Goal: Check status: Check status

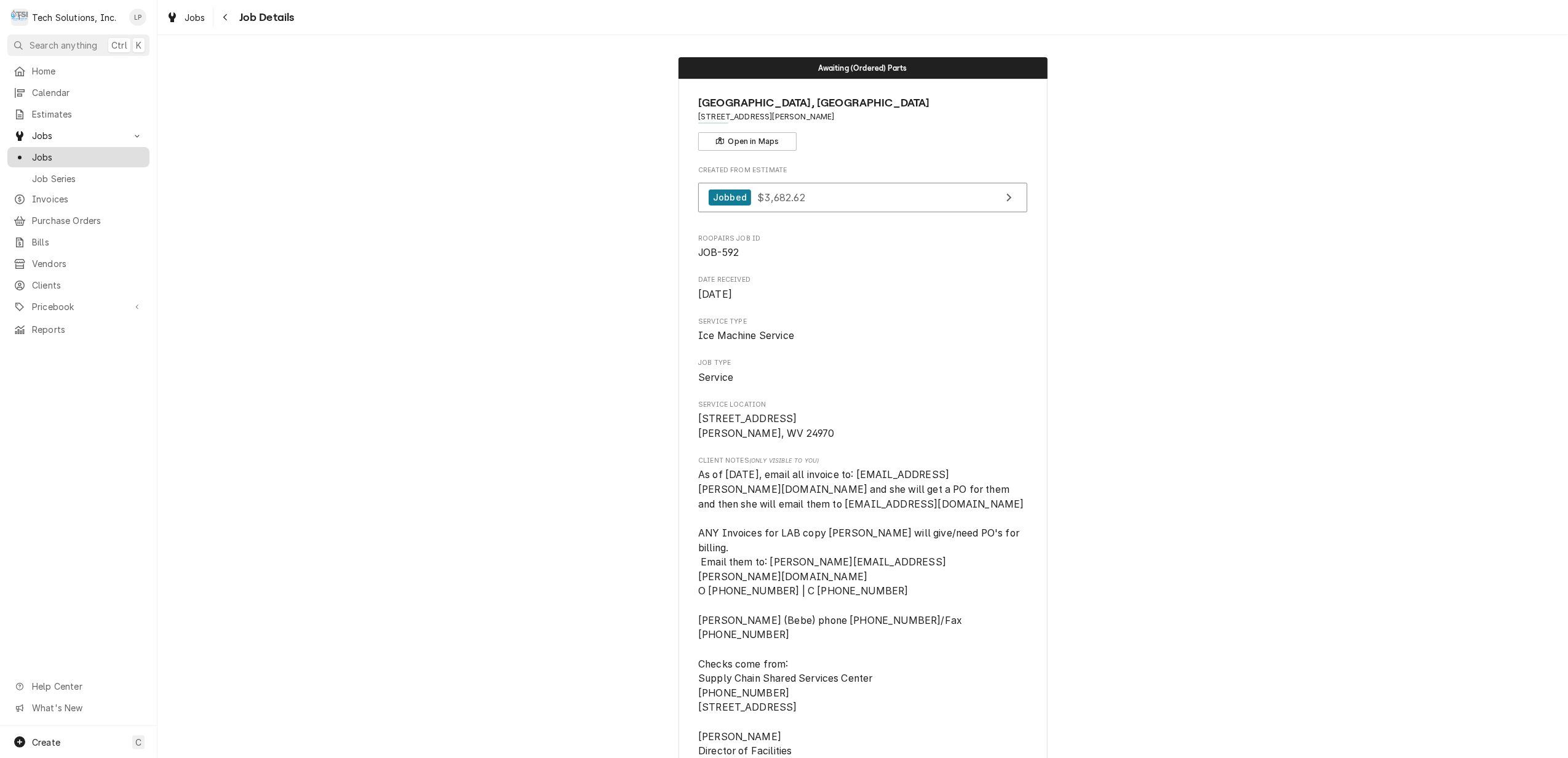
click at [45, 151] on span "Jobs" at bounding box center [87, 157] width 112 height 13
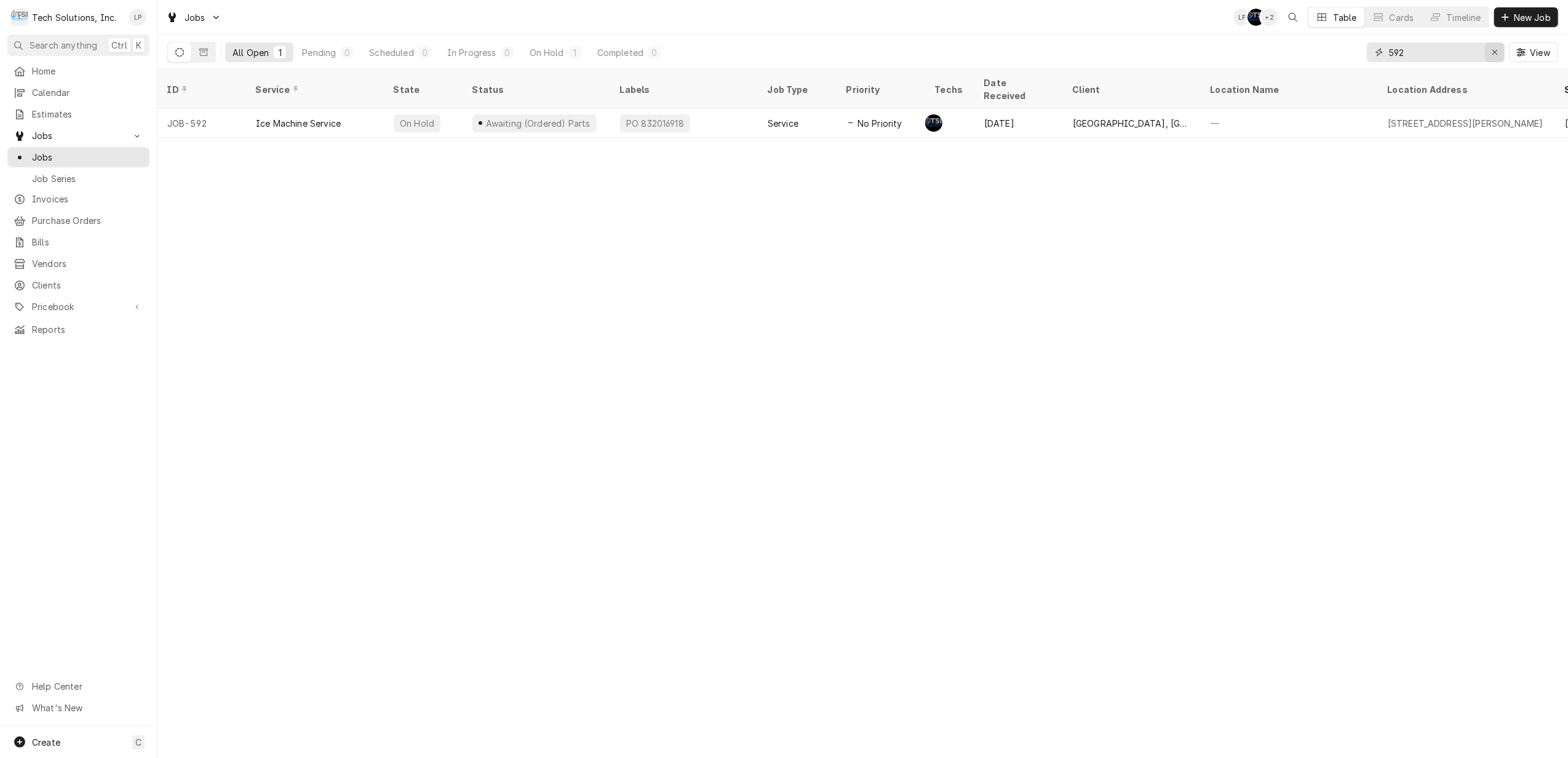
click at [1488, 49] on div "Erase input" at bounding box center [1494, 52] width 12 height 12
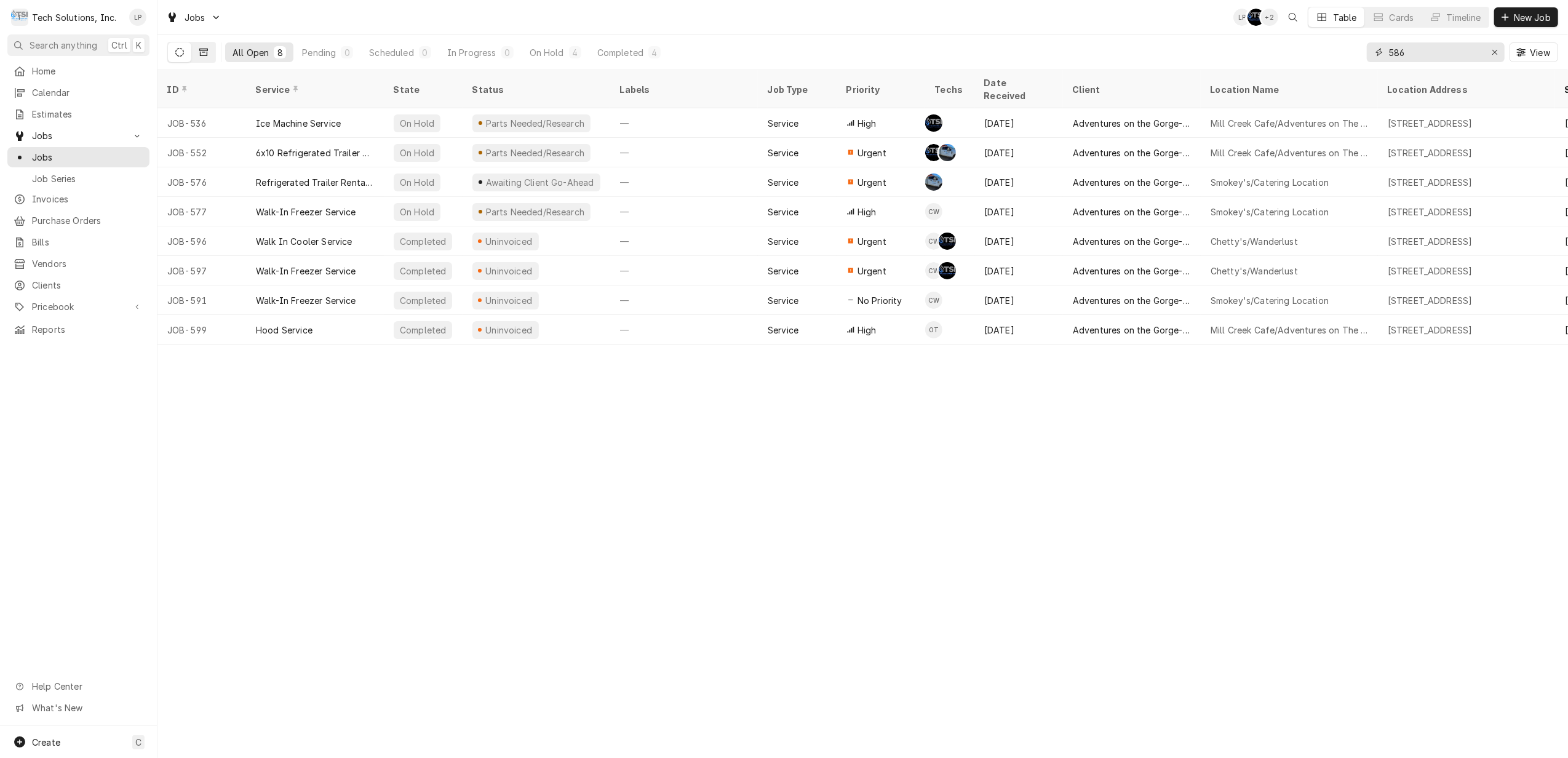
type input "586"
click at [204, 53] on icon "Dynamic Content Wrapper" at bounding box center [204, 53] width 9 height 7
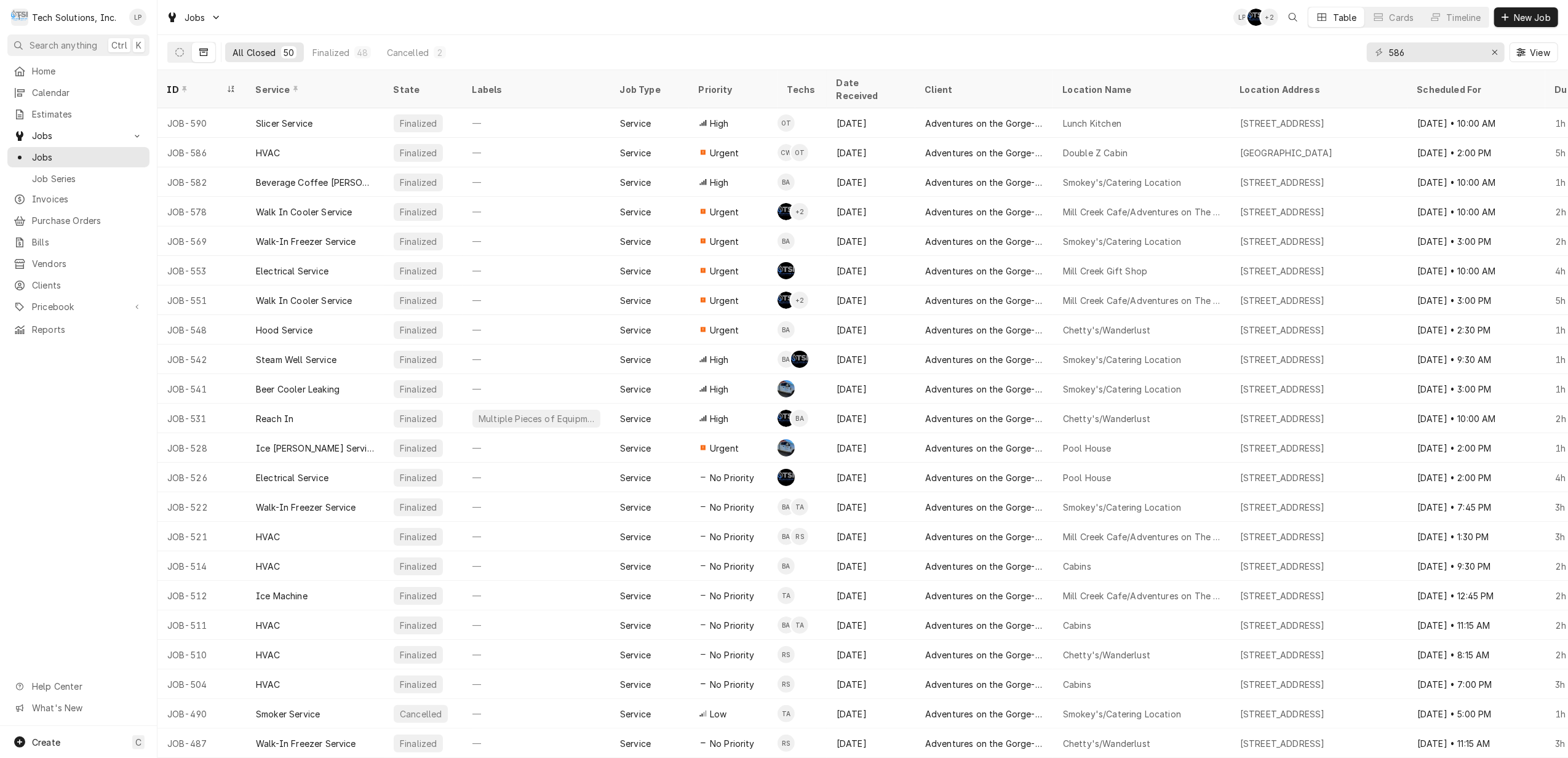
click at [208, 52] on button "Dynamic Content Wrapper" at bounding box center [204, 52] width 23 height 19
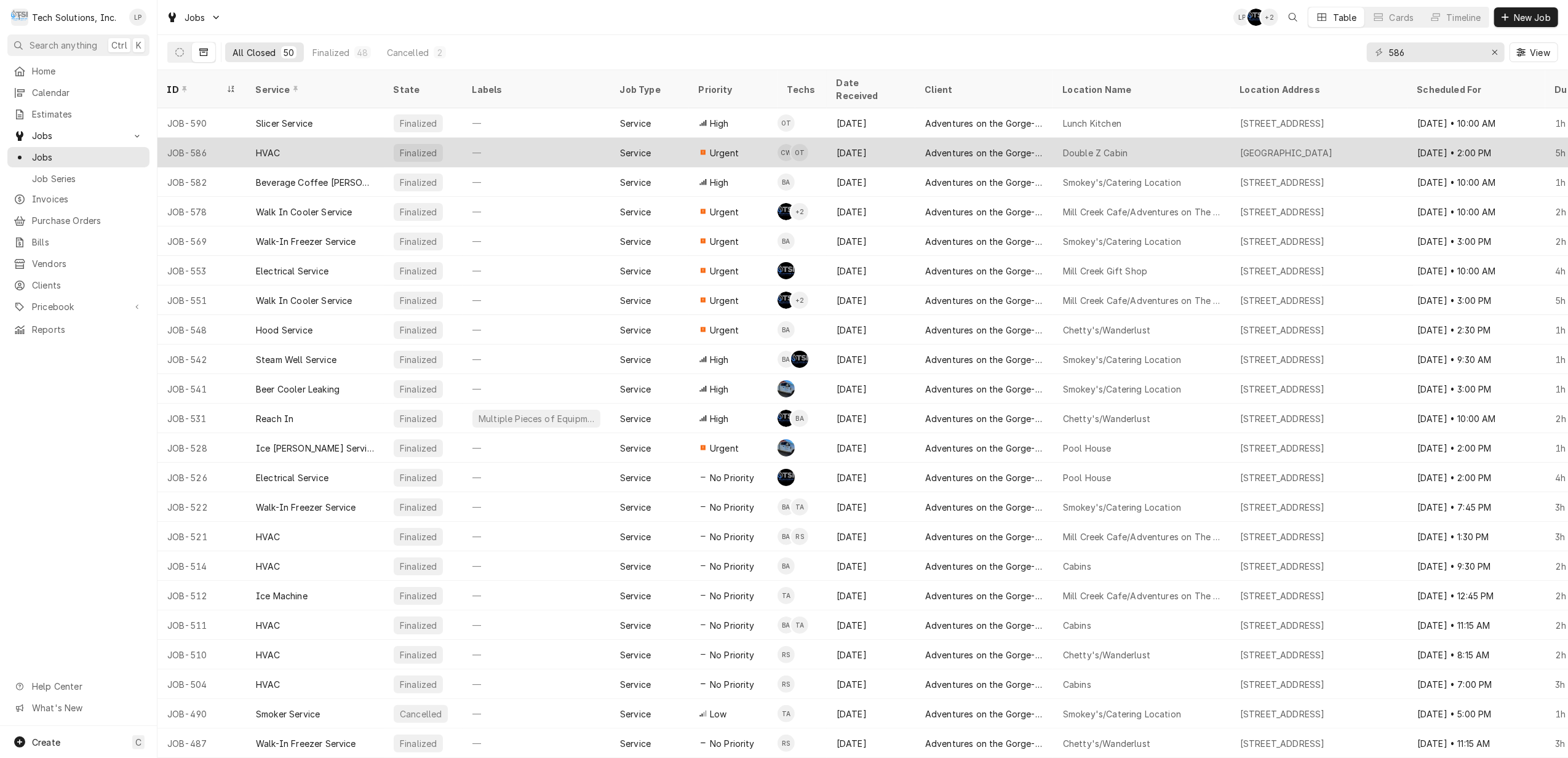
click at [272, 146] on div "HVAC" at bounding box center [268, 153] width 24 height 13
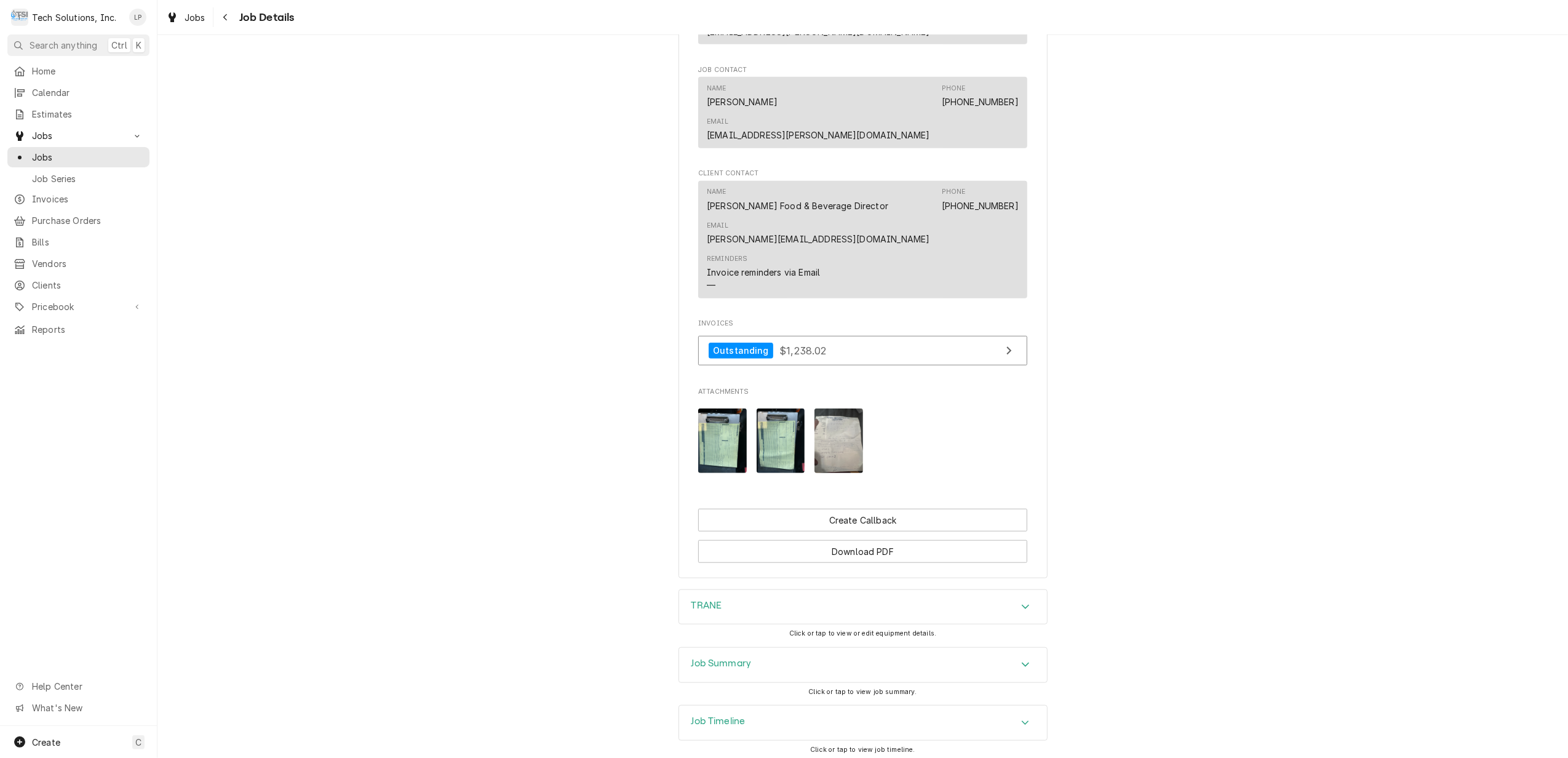
scroll to position [1014, 0]
click at [707, 408] on img "Attachments" at bounding box center [722, 441] width 49 height 65
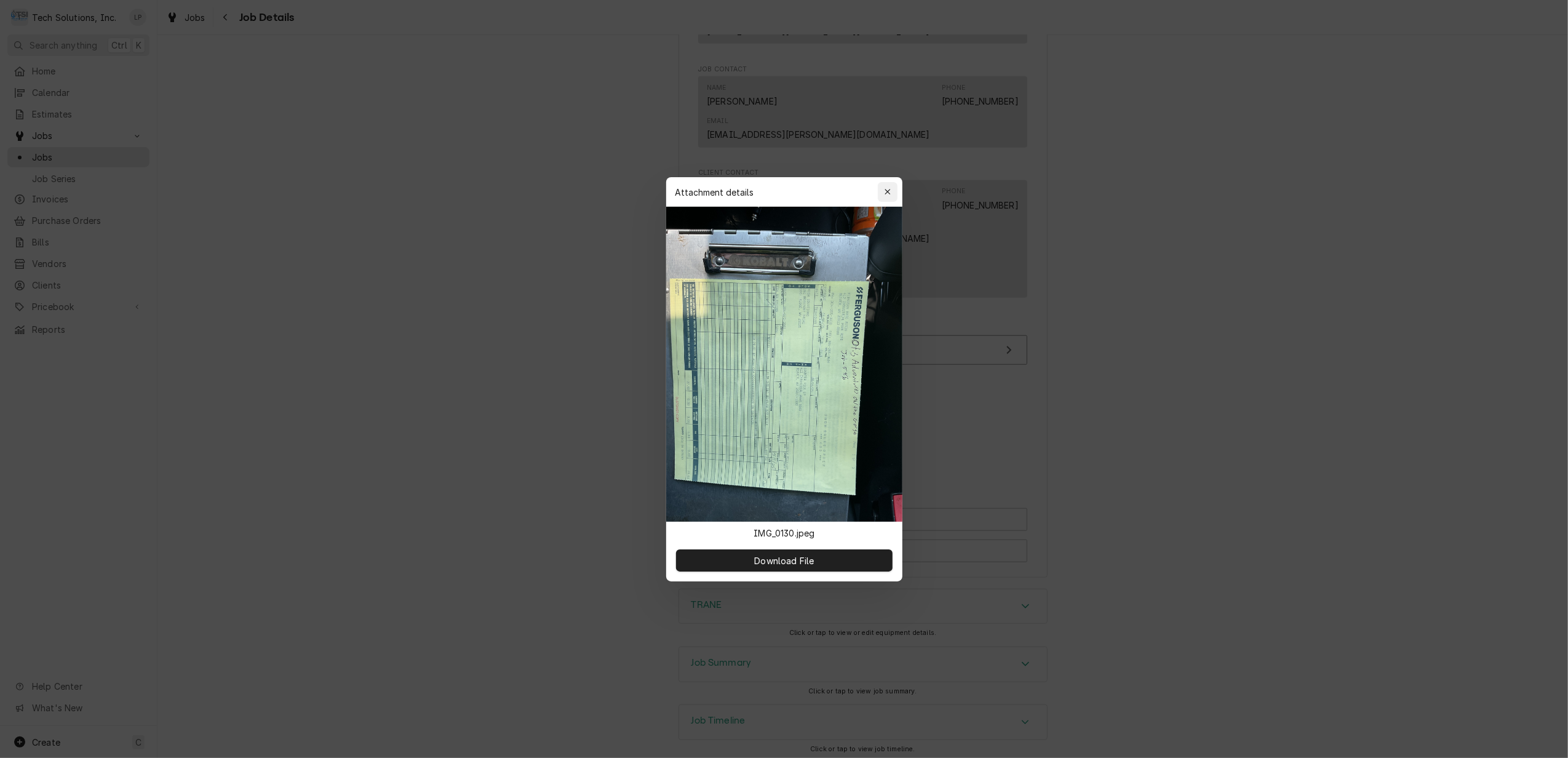
click at [884, 193] on icon "button" at bounding box center [887, 192] width 6 height 9
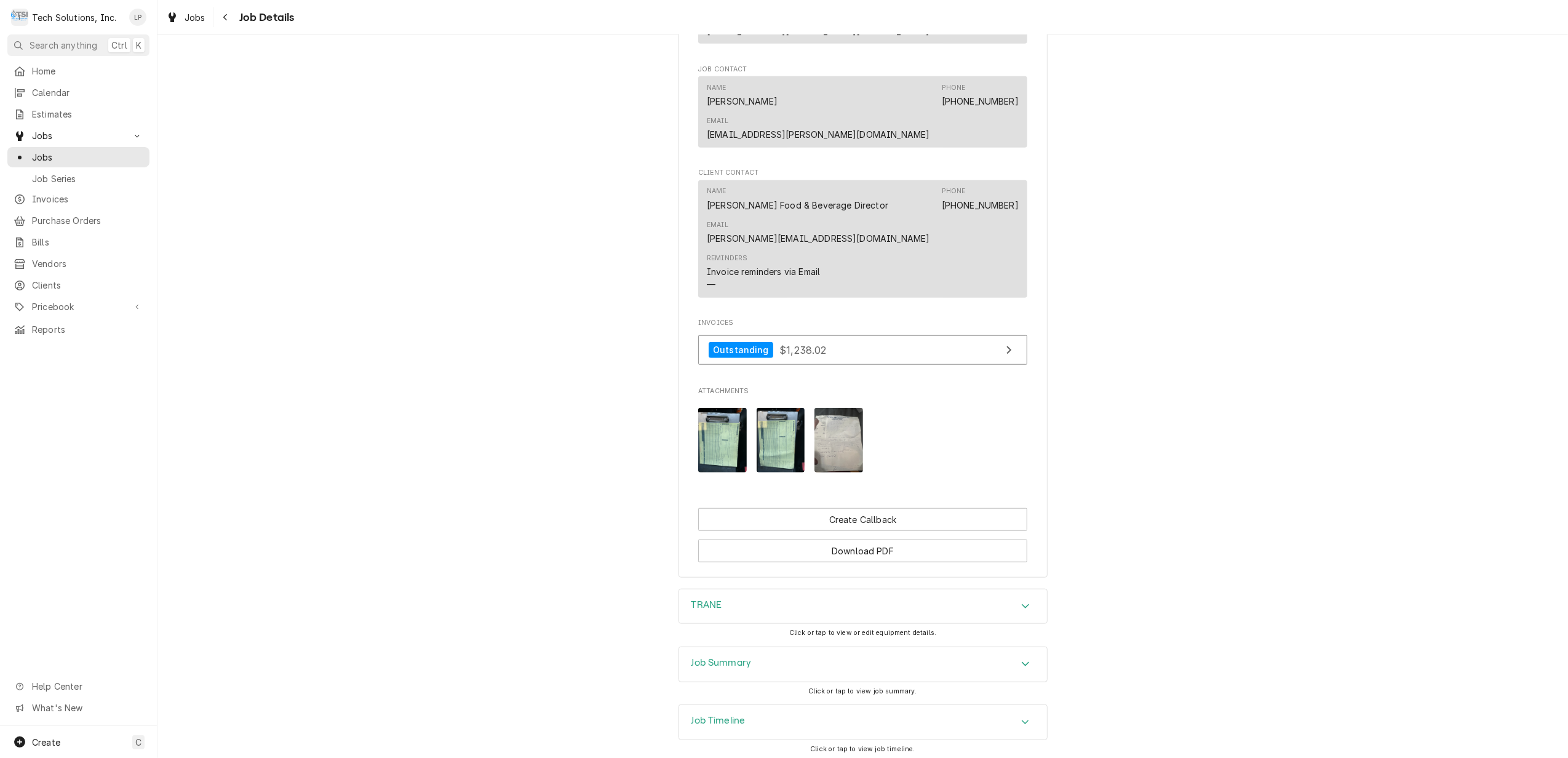
click at [772, 408] on img "Attachments" at bounding box center [781, 441] width 49 height 65
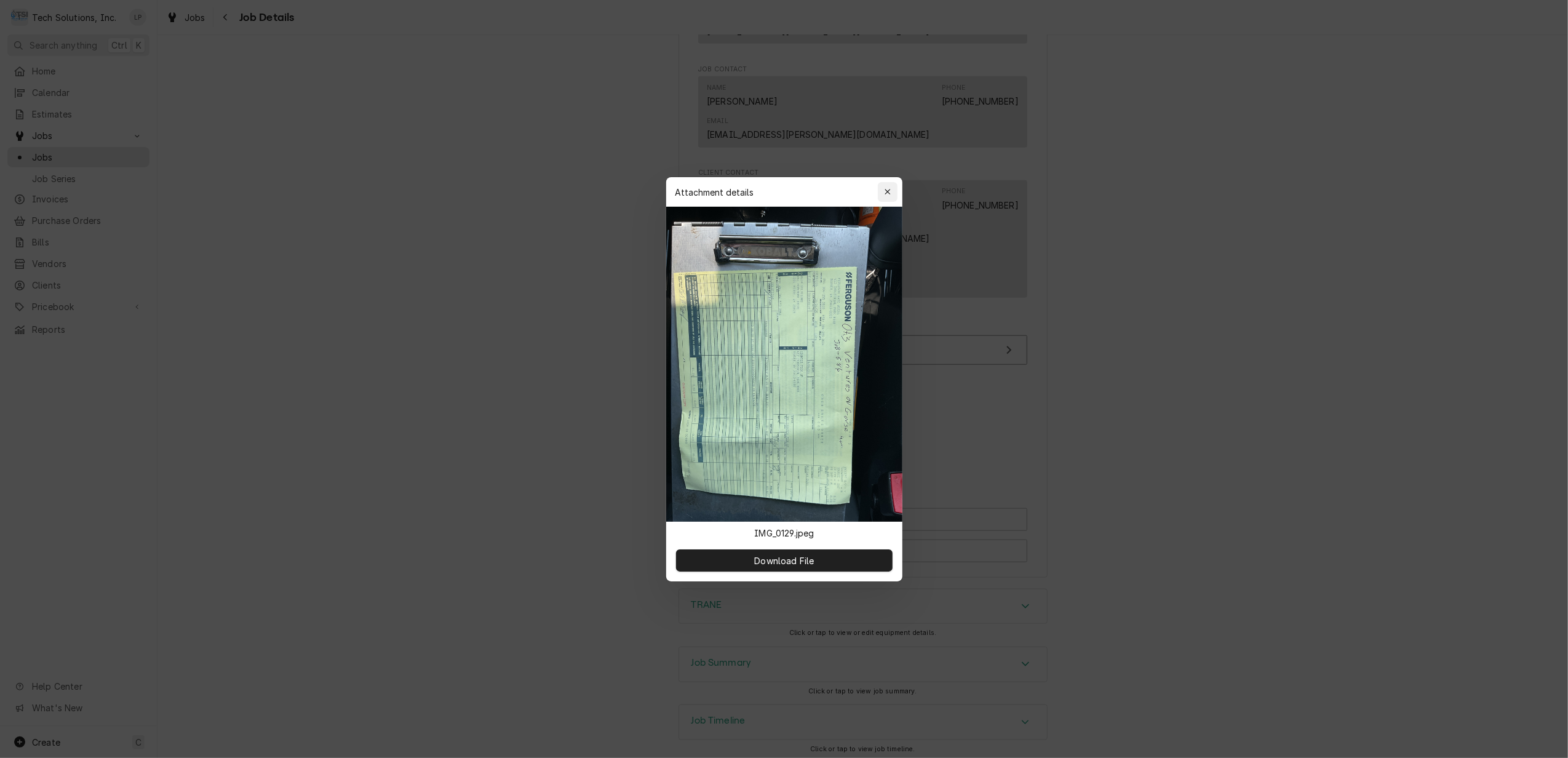
drag, startPoint x: 889, startPoint y: 197, endPoint x: 902, endPoint y: 197, distance: 13.0
click at [889, 197] on div "button" at bounding box center [887, 191] width 12 height 12
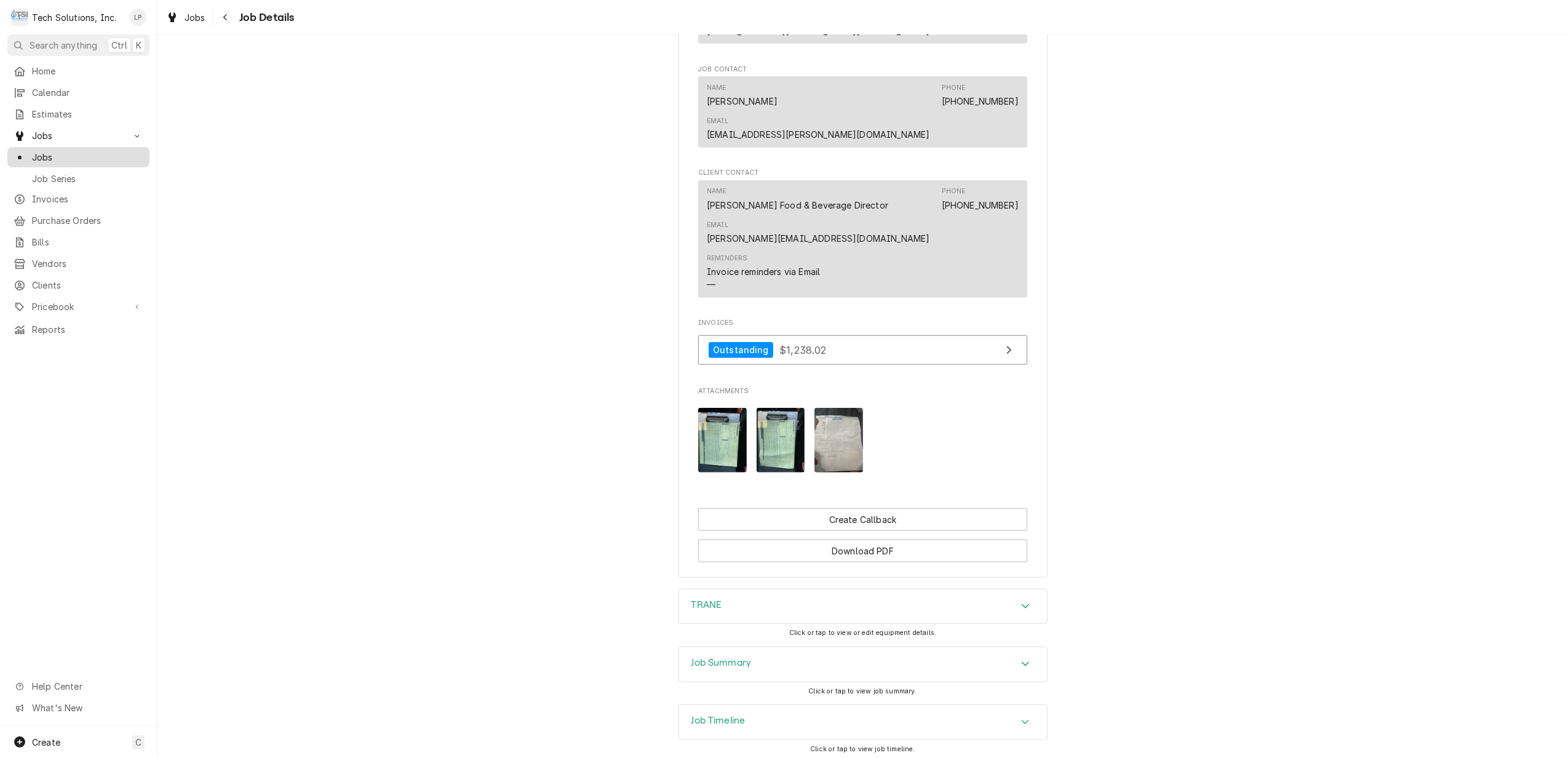
click at [50, 150] on span "Jobs" at bounding box center [87, 157] width 112 height 13
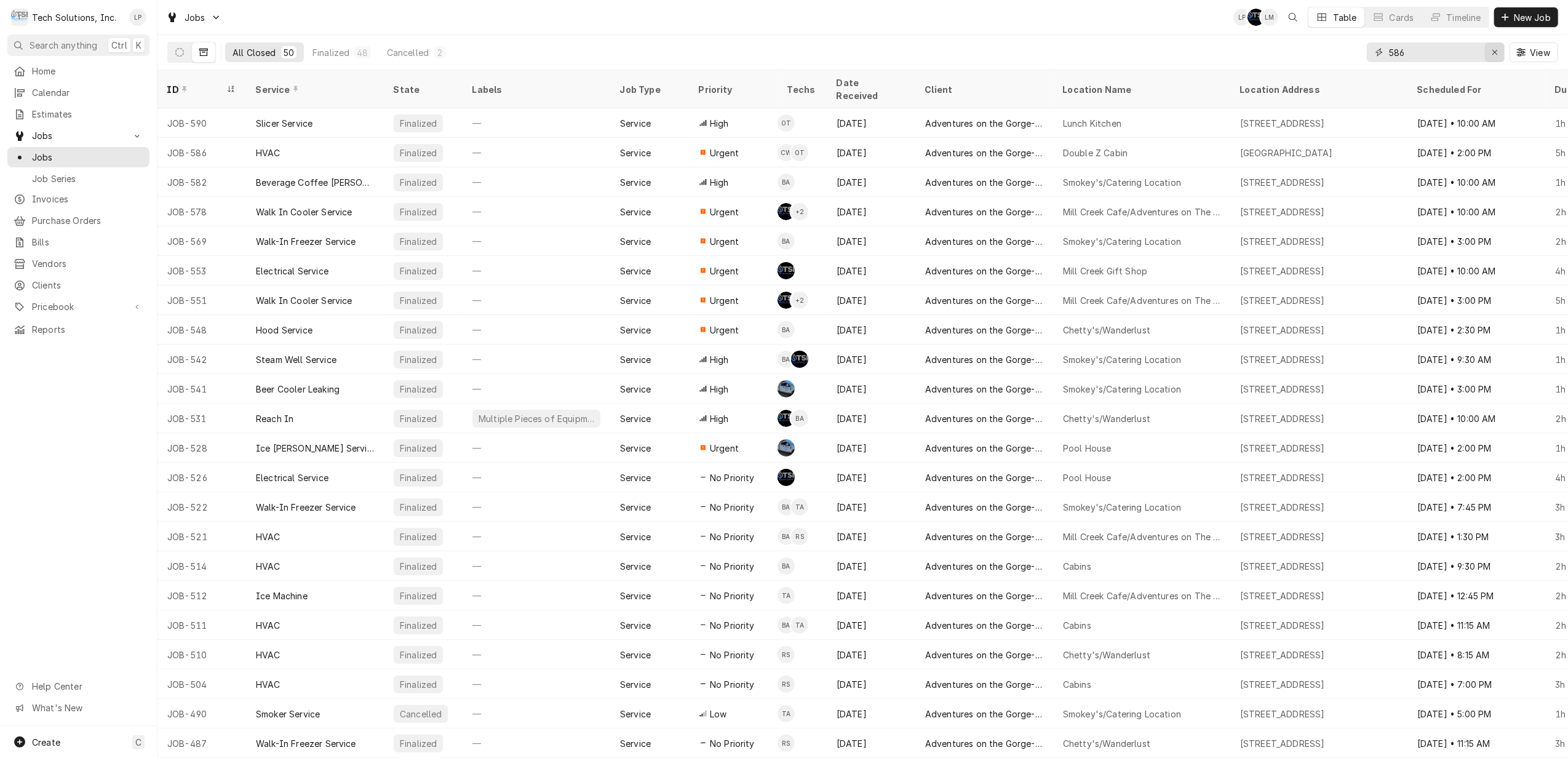
click at [1492, 48] on icon "Erase input" at bounding box center [1495, 53] width 6 height 9
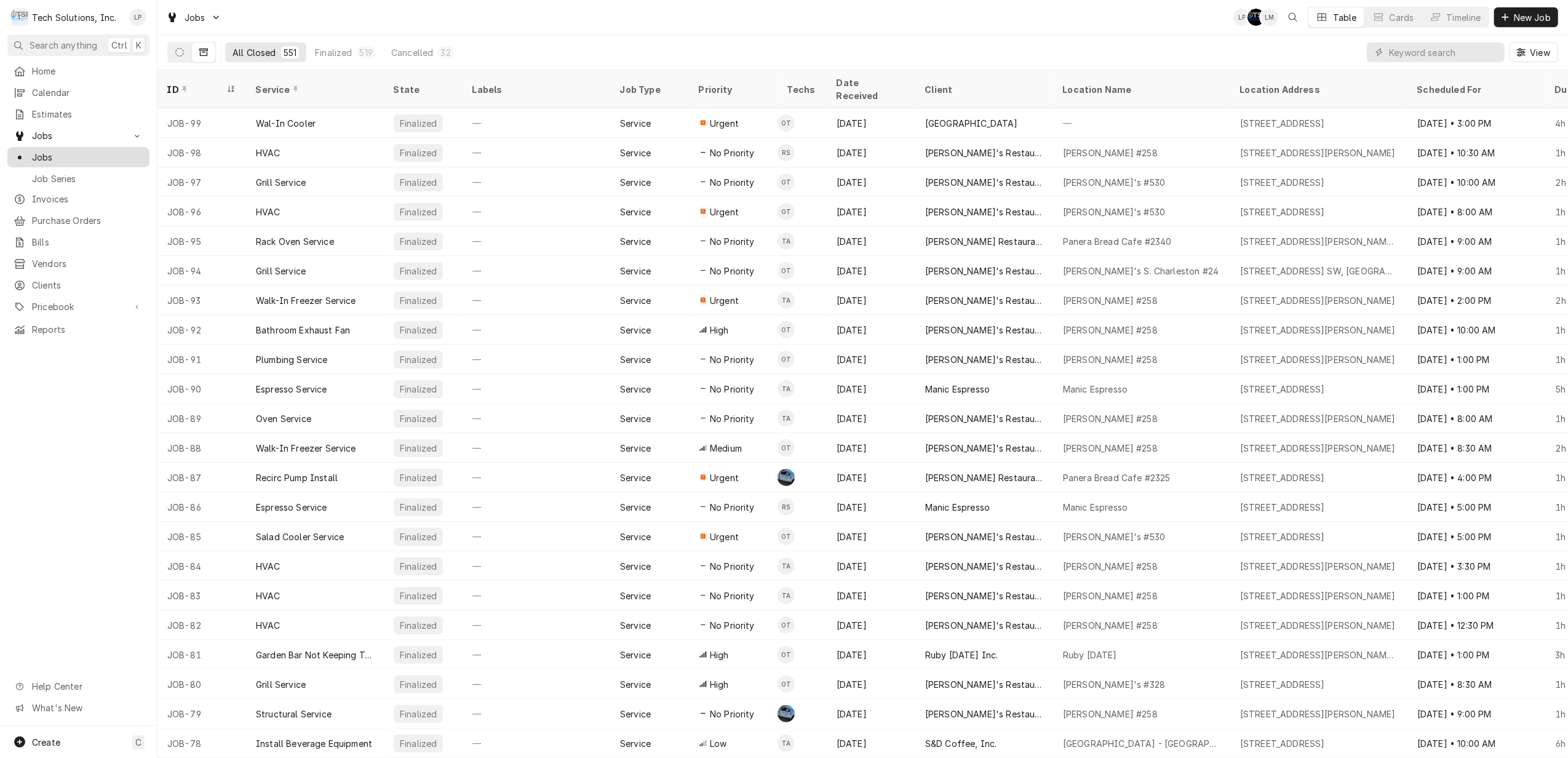
click at [40, 150] on span "Jobs" at bounding box center [87, 157] width 112 height 13
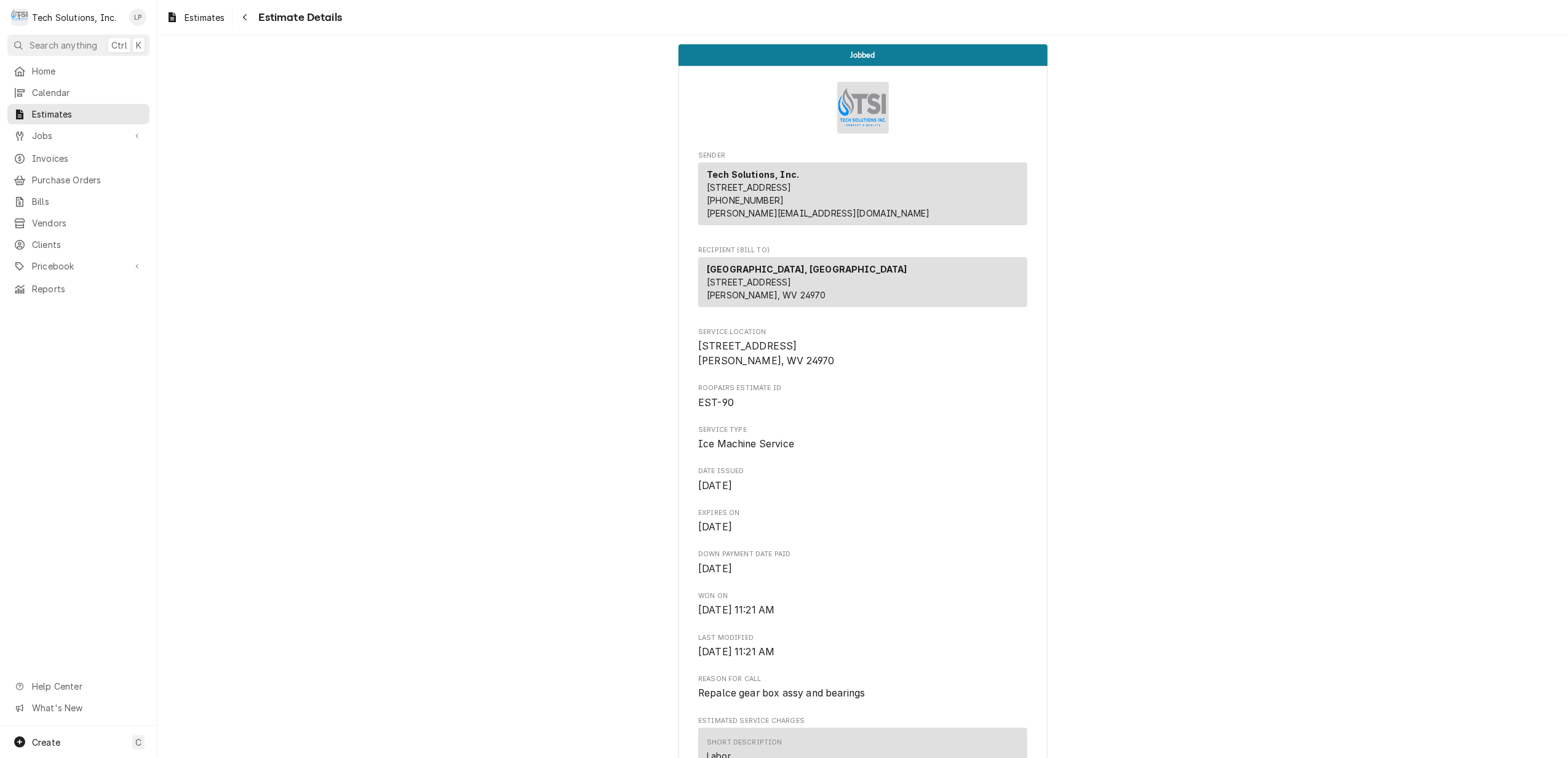
scroll to position [1312, 0]
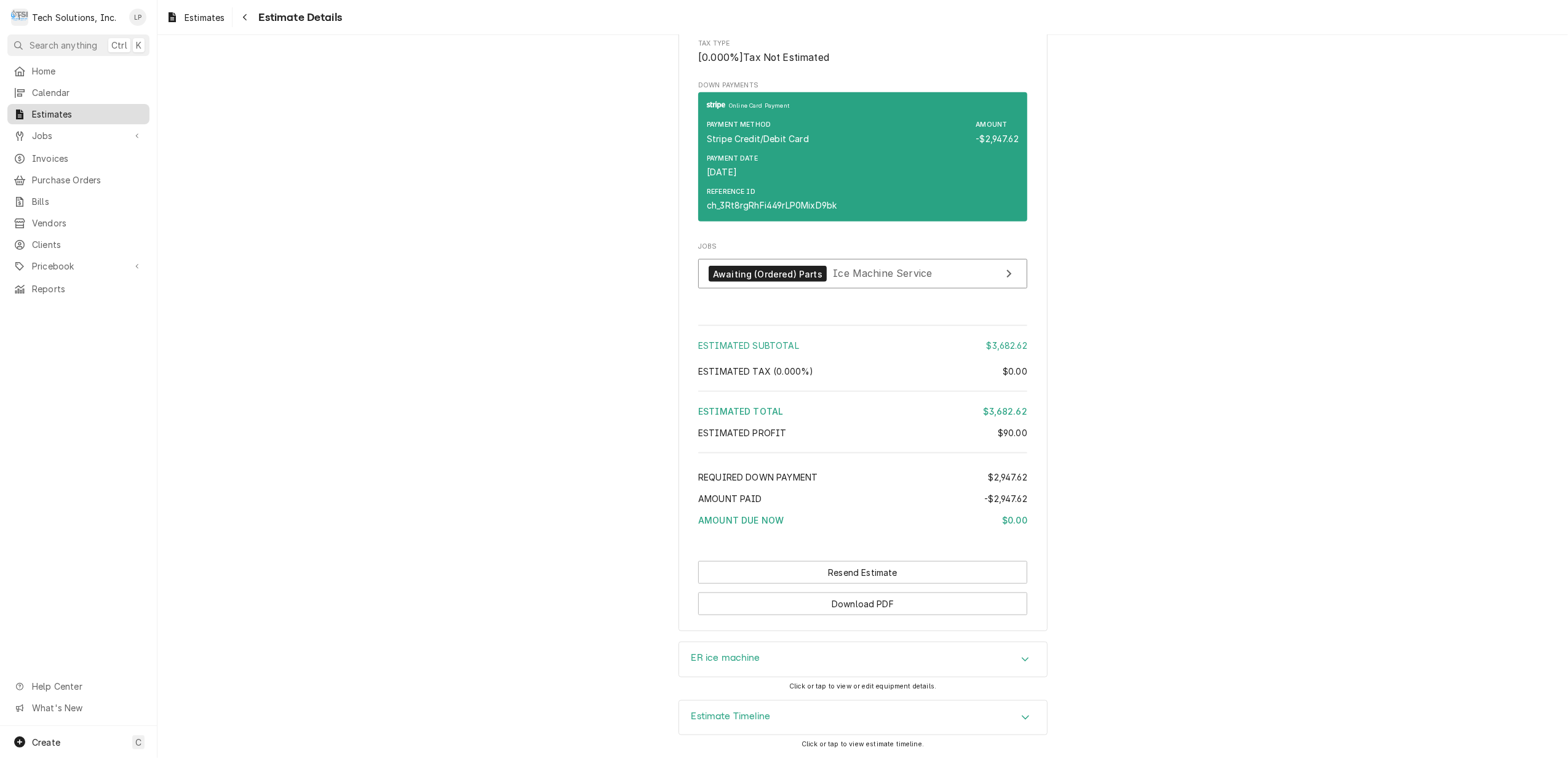
click at [37, 109] on span "Estimates" at bounding box center [87, 114] width 112 height 13
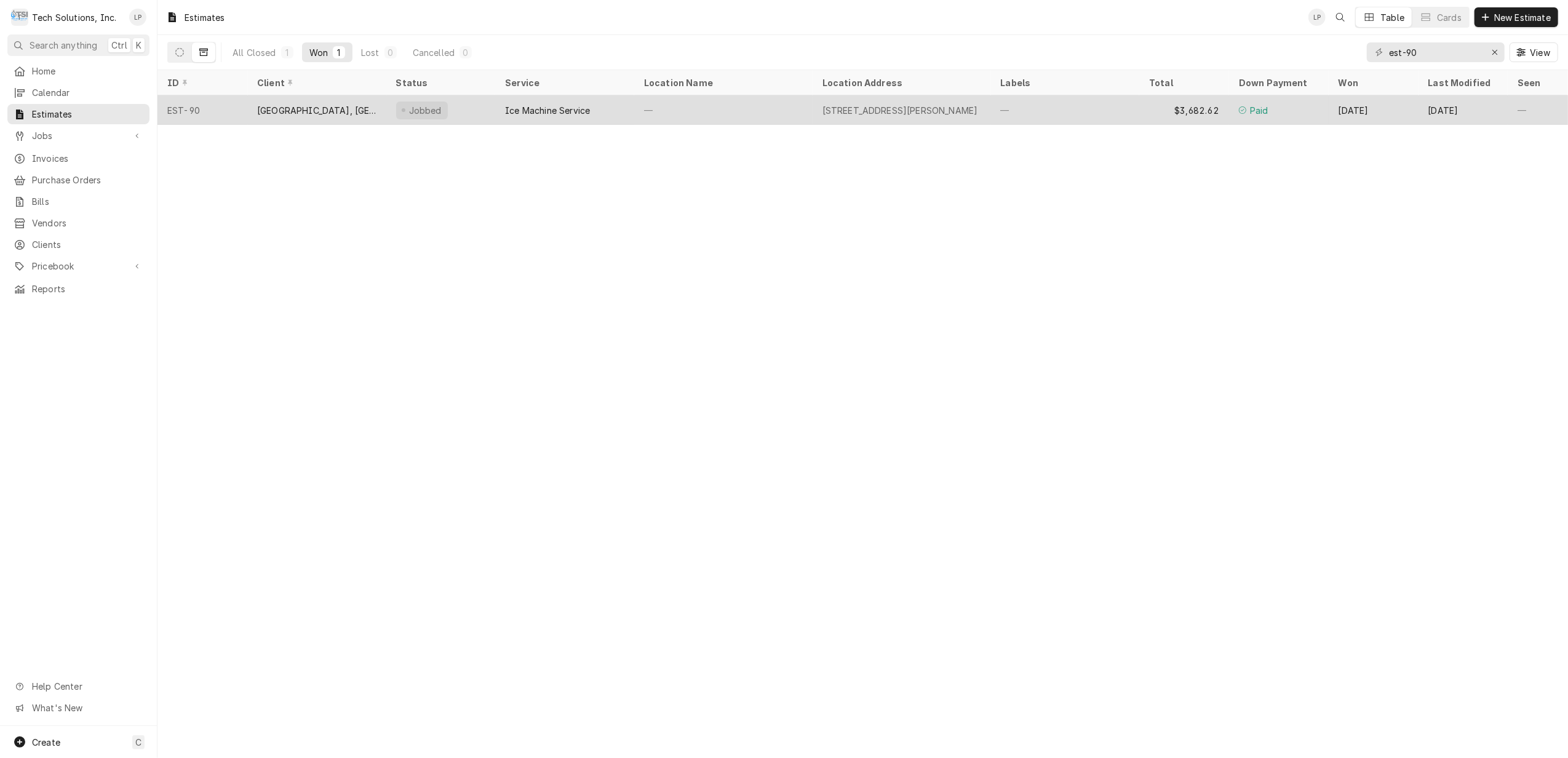
click at [707, 108] on div "—" at bounding box center [723, 109] width 178 height 30
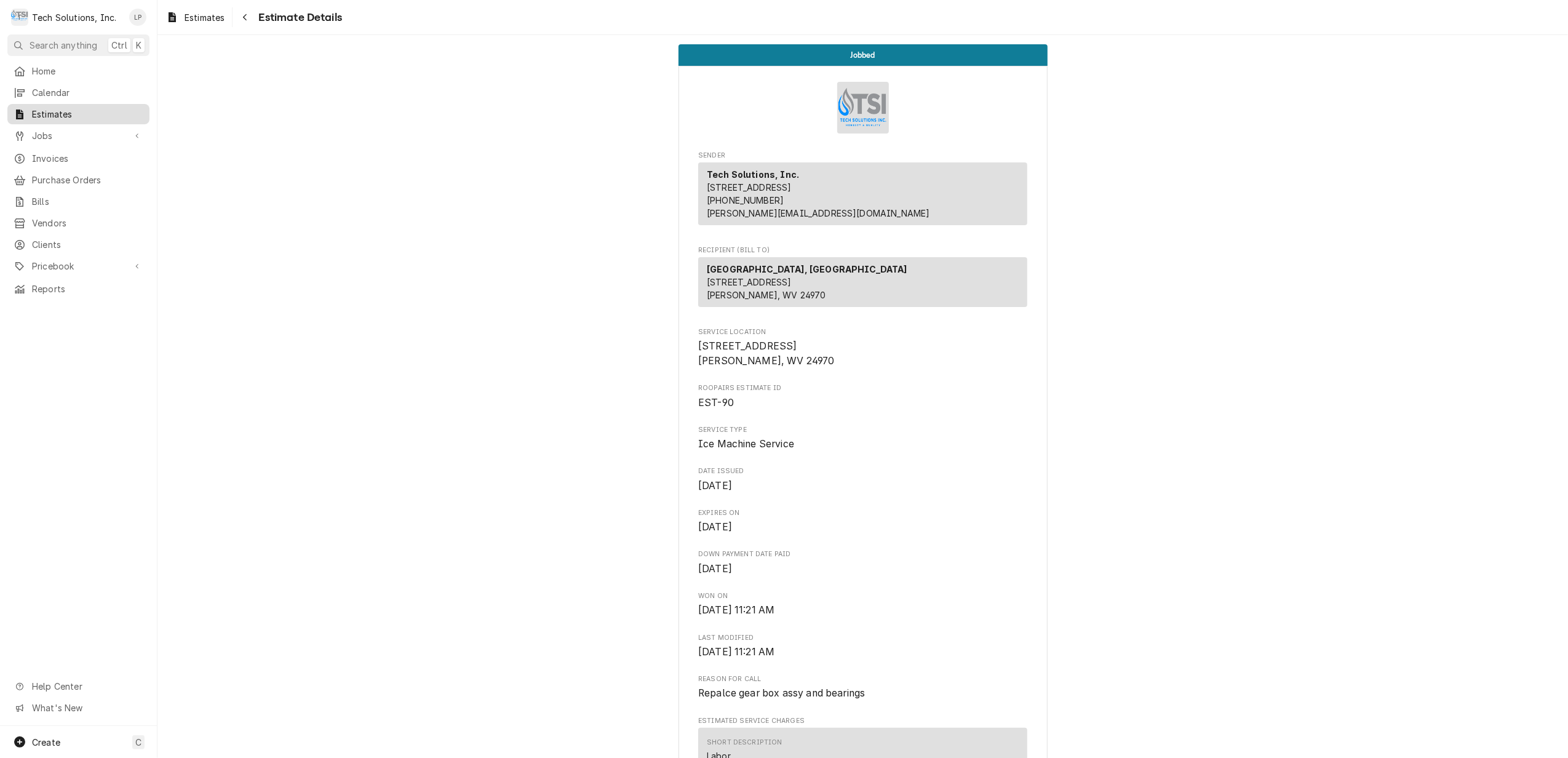
click at [47, 113] on span "Estimates" at bounding box center [87, 114] width 112 height 13
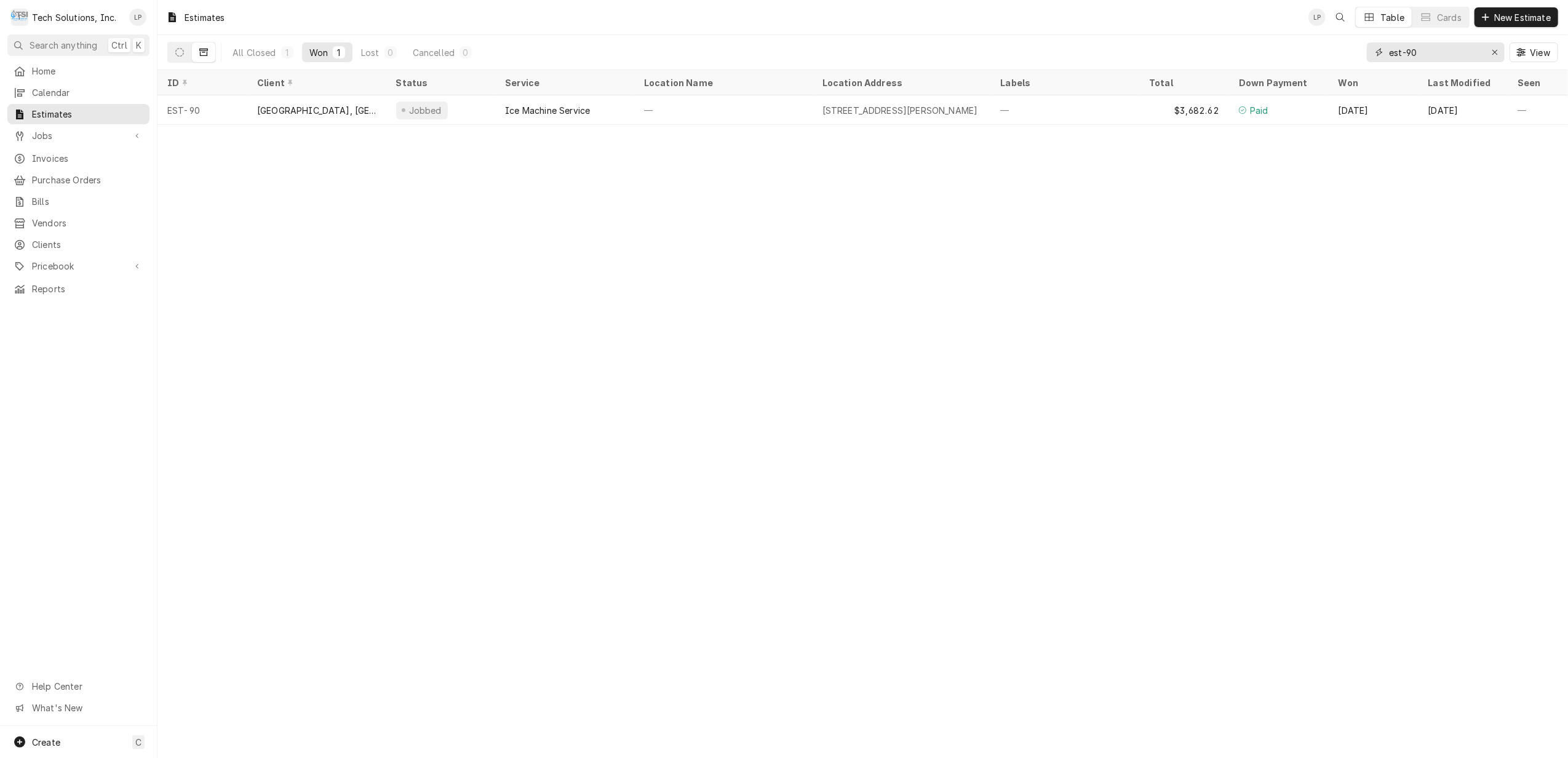
click at [1431, 48] on input "est-90" at bounding box center [1435, 52] width 92 height 19
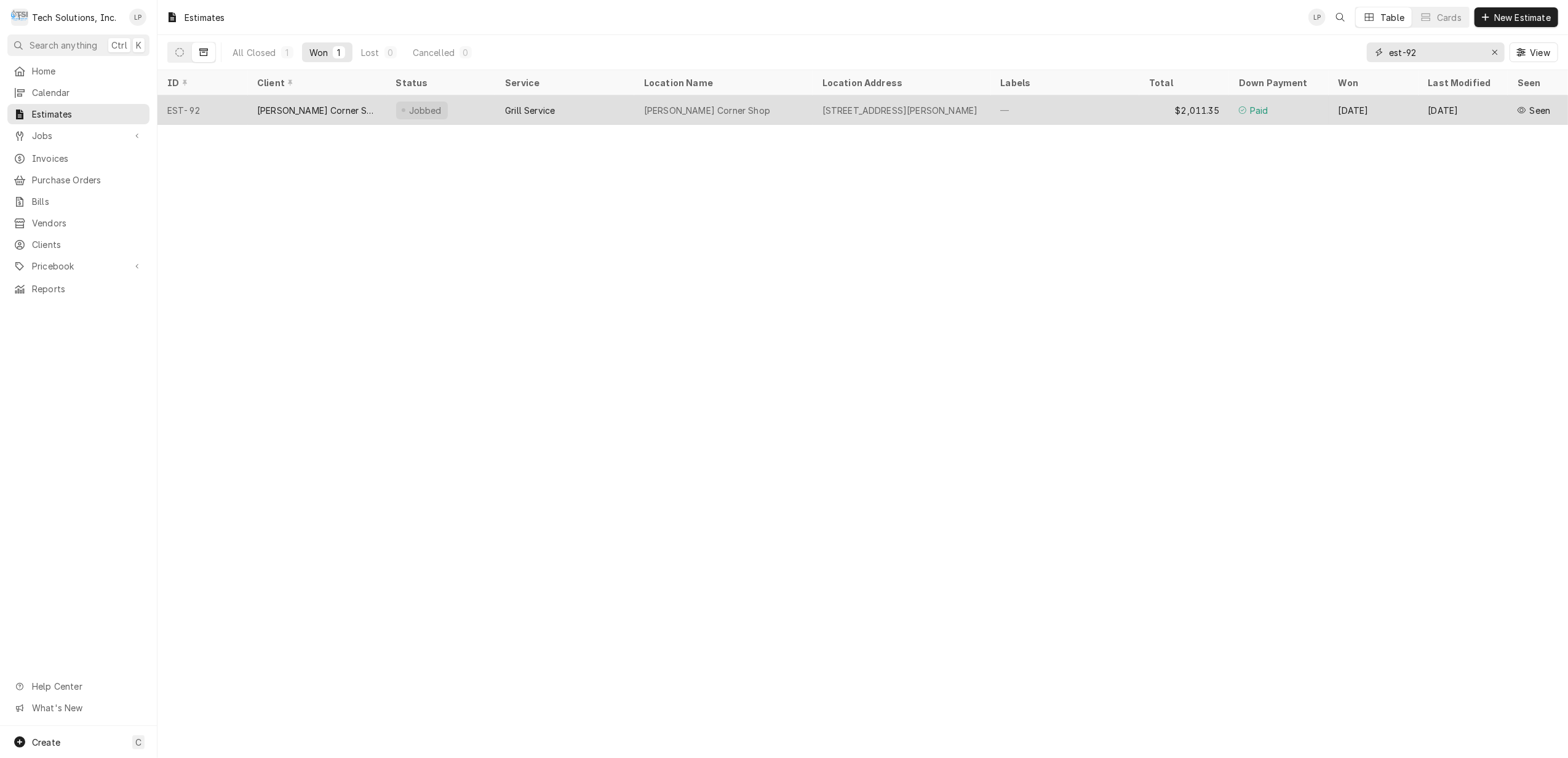
type input "est-92"
click at [784, 109] on div "[PERSON_NAME] Corner Shop" at bounding box center [723, 109] width 178 height 30
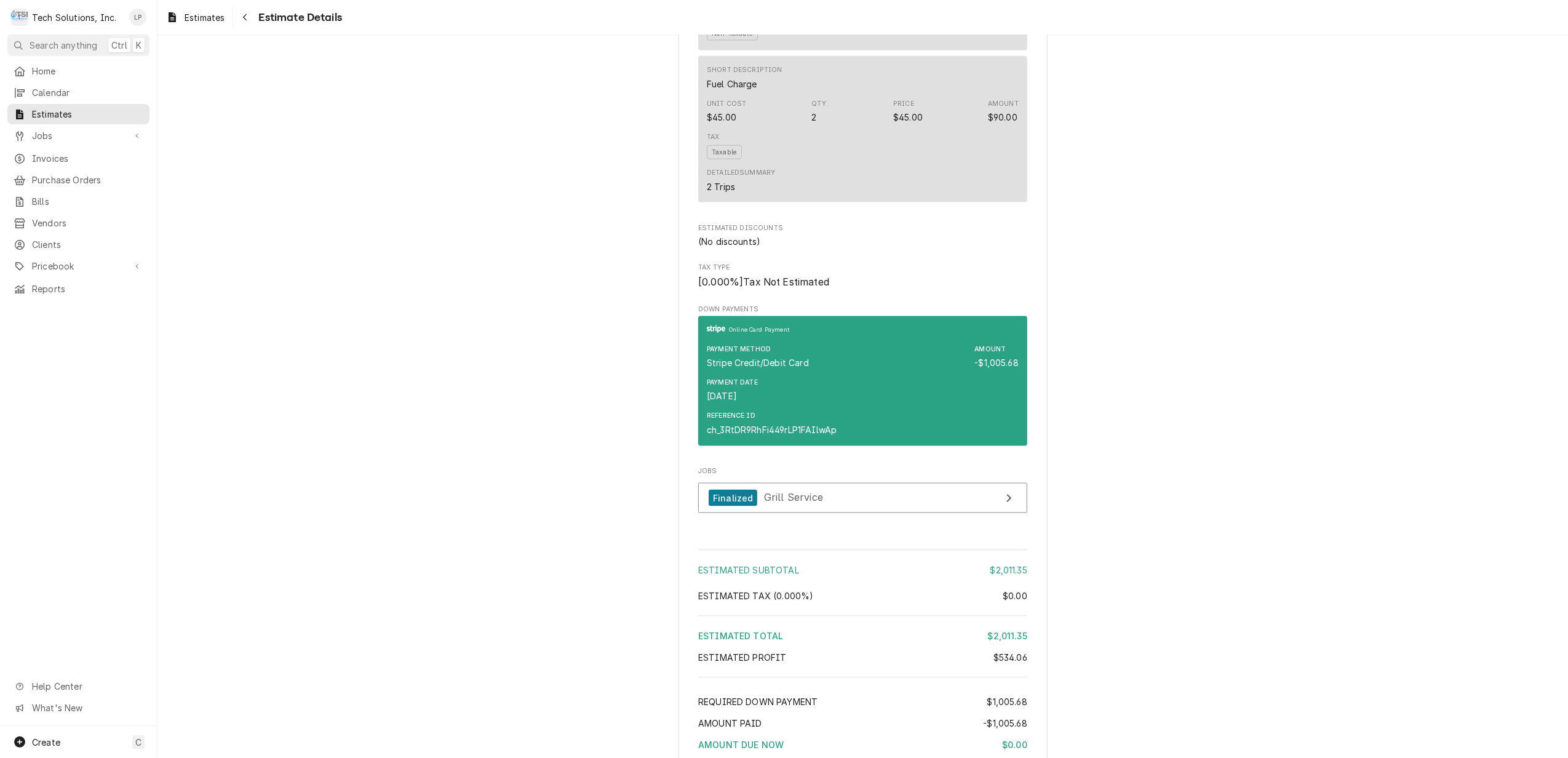
scroll to position [1723, 0]
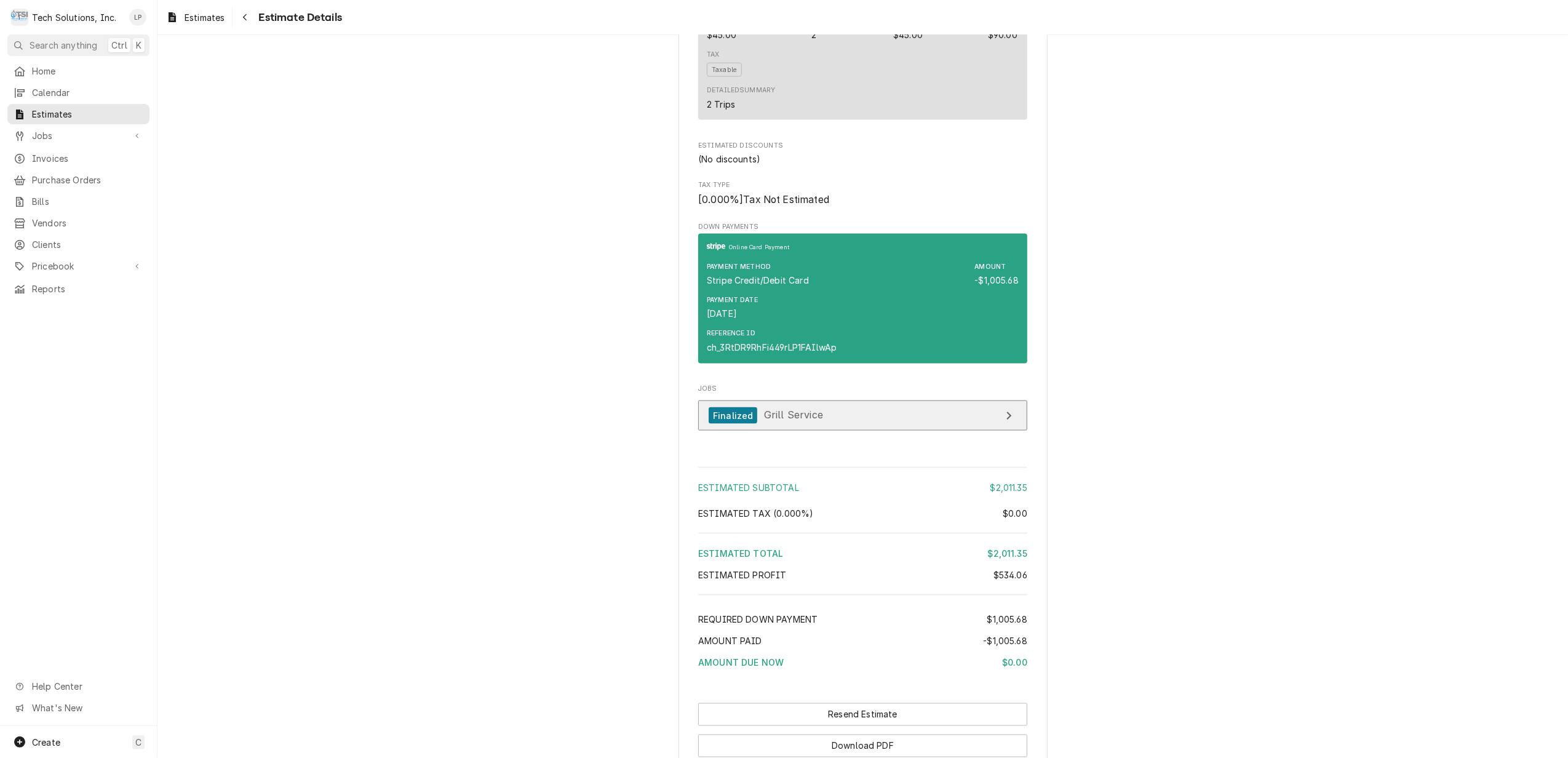
click at [938, 430] on link "Finalized Grill Service" at bounding box center [862, 415] width 329 height 30
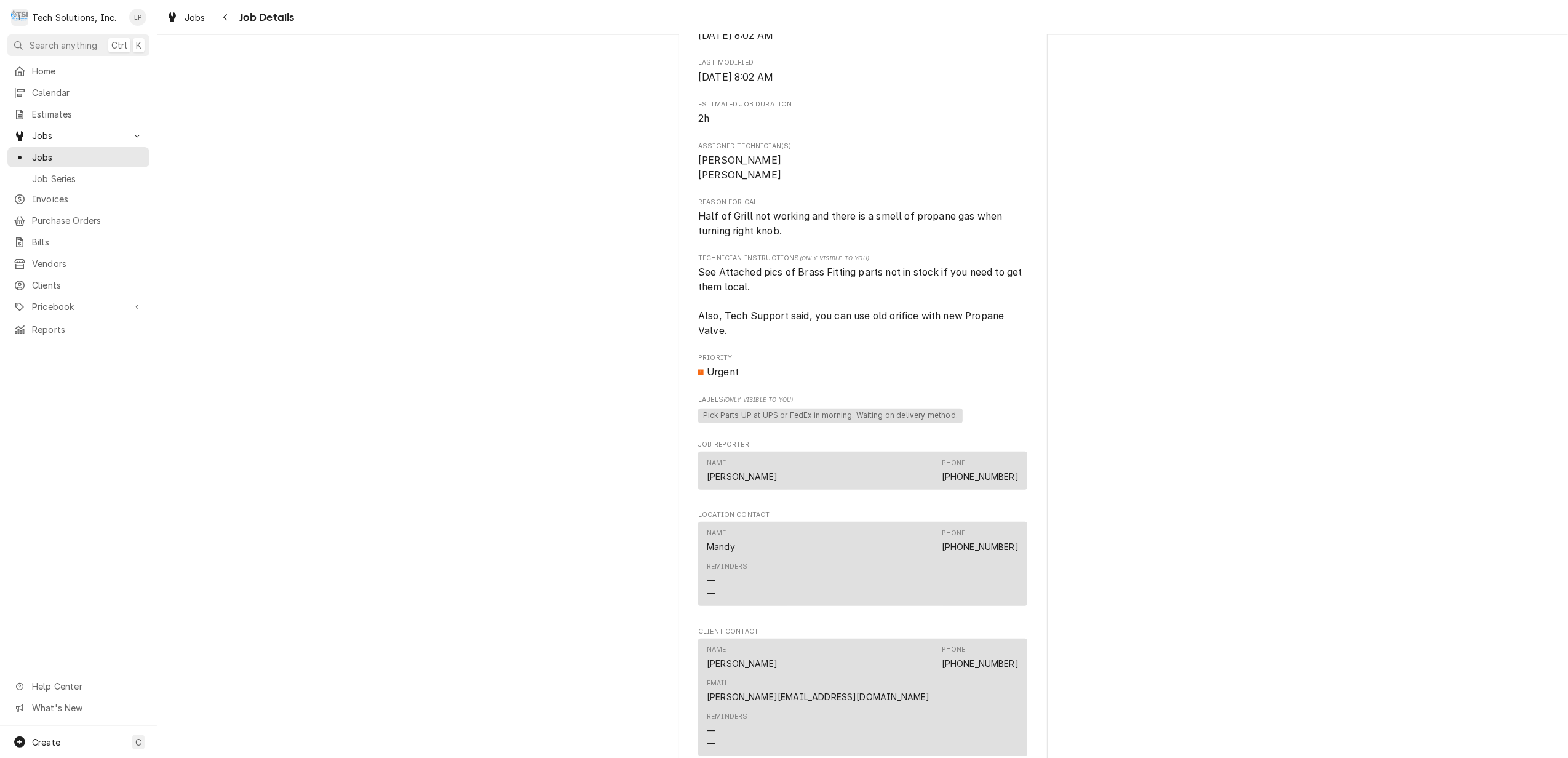
scroll to position [1086, 0]
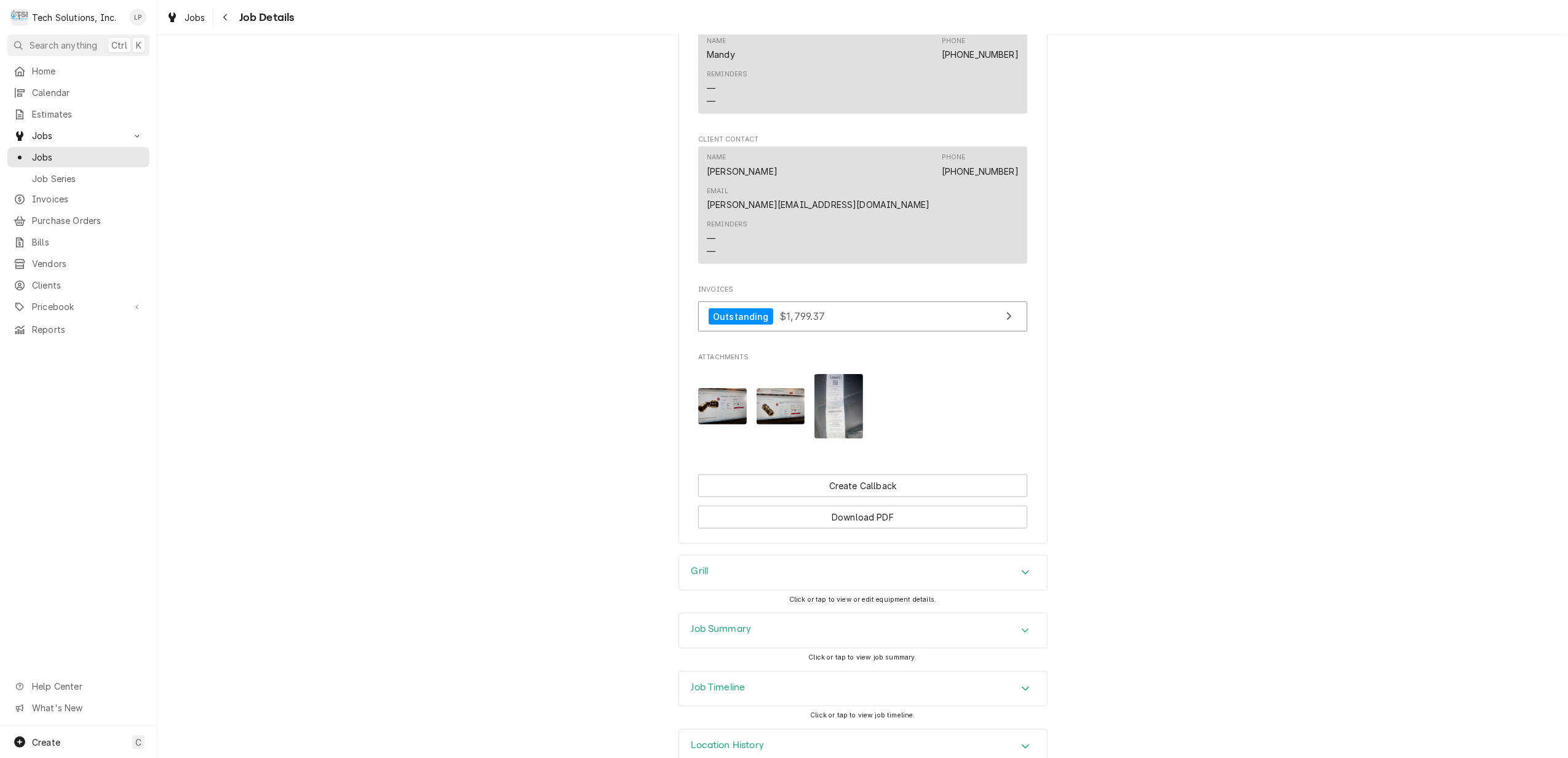
click at [948, 730] on div "Location History" at bounding box center [863, 747] width 368 height 35
click at [950, 302] on link "Outstanding $1,799.37" at bounding box center [862, 317] width 329 height 30
